Goal: Find specific page/section

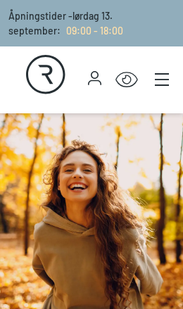
select select "NO"
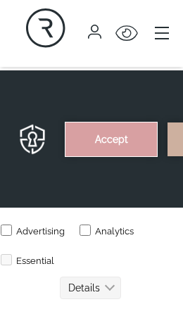
click at [65, 156] on button "Accept" at bounding box center [110, 139] width 91 height 34
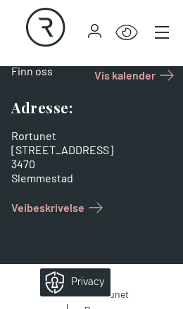
scroll to position [3074, 0]
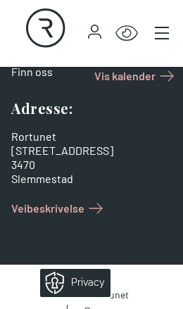
click at [165, 30] on icon "Main menu" at bounding box center [162, 33] width 14 height 14
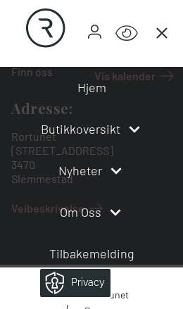
click at [131, 130] on icon at bounding box center [134, 129] width 17 height 17
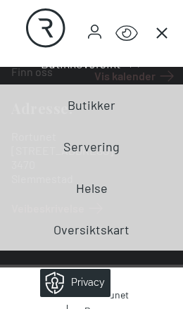
scroll to position [57, 0]
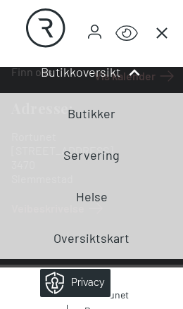
click at [102, 113] on link "Butikker" at bounding box center [92, 113] width 48 height 15
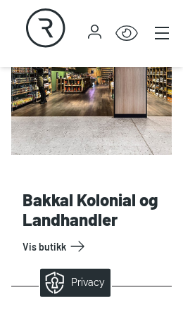
scroll to position [649, 0]
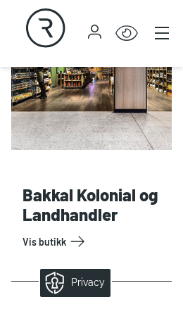
click at [69, 241] on link "Vis butikk" at bounding box center [95, 241] width 144 height 23
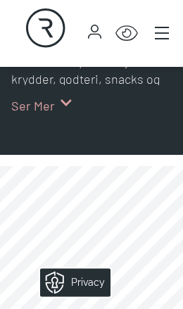
scroll to position [1010, 0]
